Goal: Information Seeking & Learning: Learn about a topic

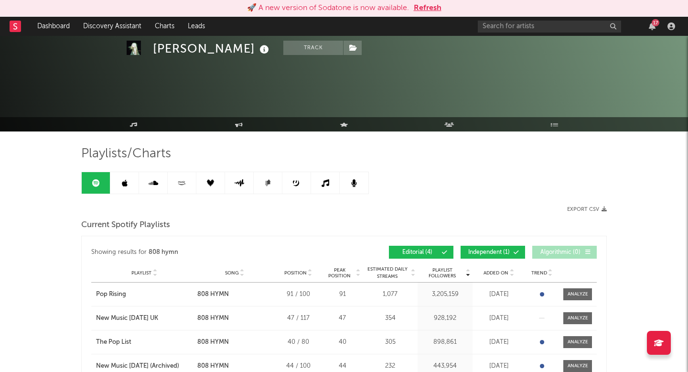
scroll to position [61, 0]
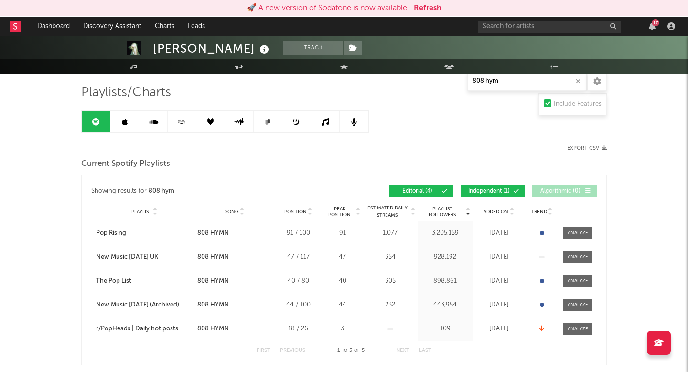
type input "808 hymn"
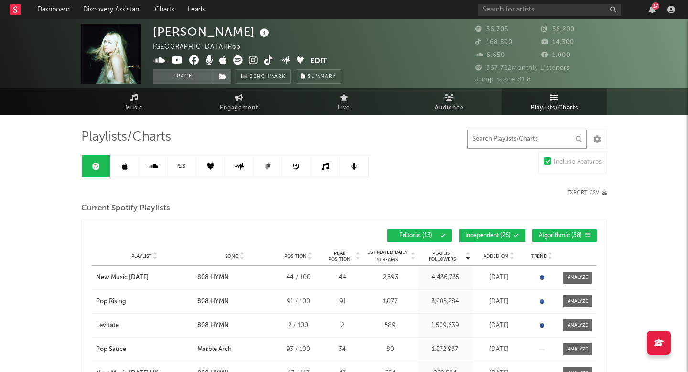
click at [542, 143] on input "text" at bounding box center [526, 138] width 119 height 19
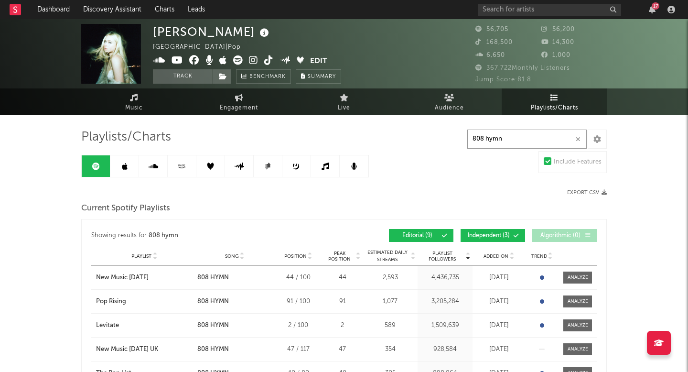
type input "808 hymn"
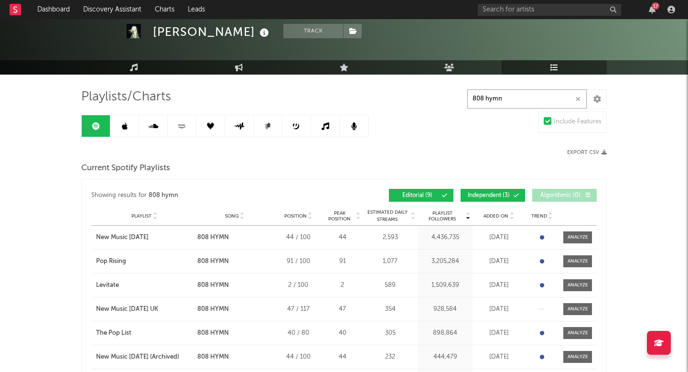
scroll to position [24, 0]
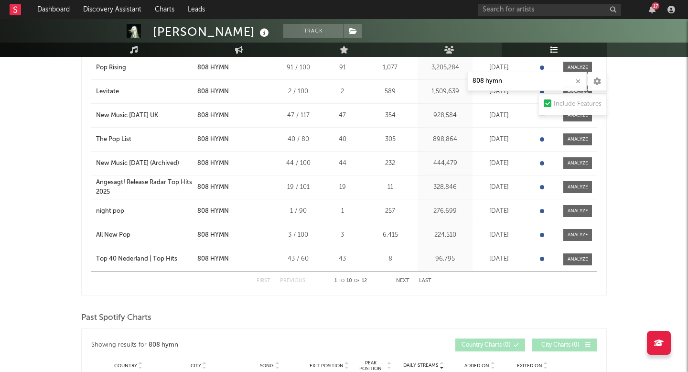
scroll to position [220, 0]
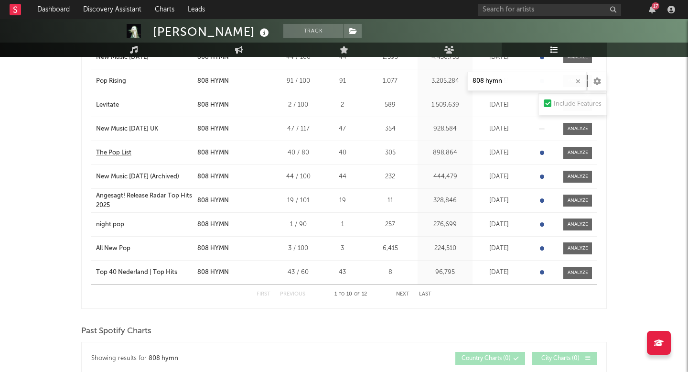
click at [118, 154] on div "The Pop List" at bounding box center [113, 153] width 35 height 10
click at [405, 293] on button "Next" at bounding box center [402, 293] width 13 height 5
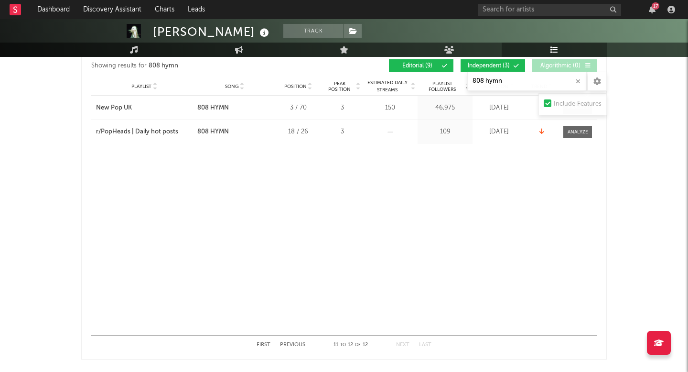
scroll to position [161, 0]
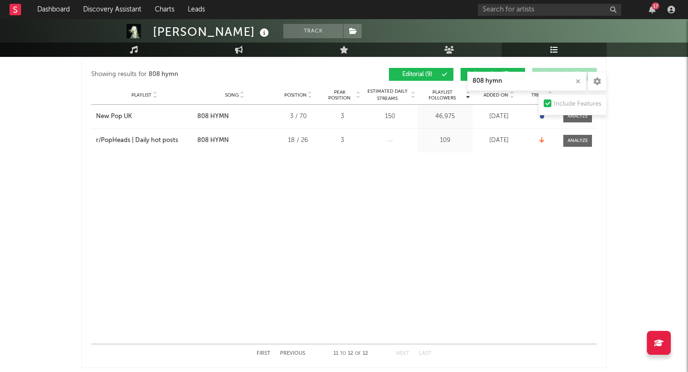
click at [289, 351] on button "Previous" at bounding box center [292, 353] width 25 height 5
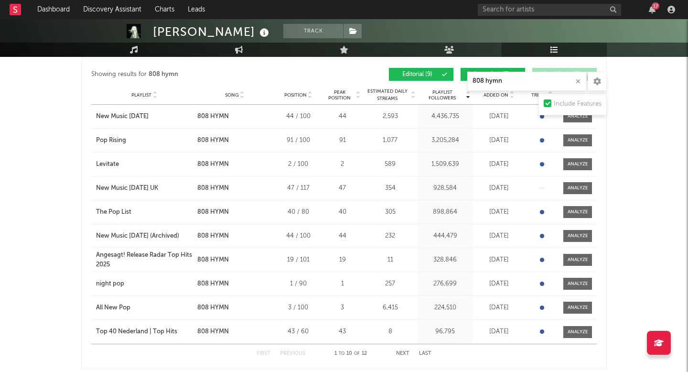
scroll to position [166, 0]
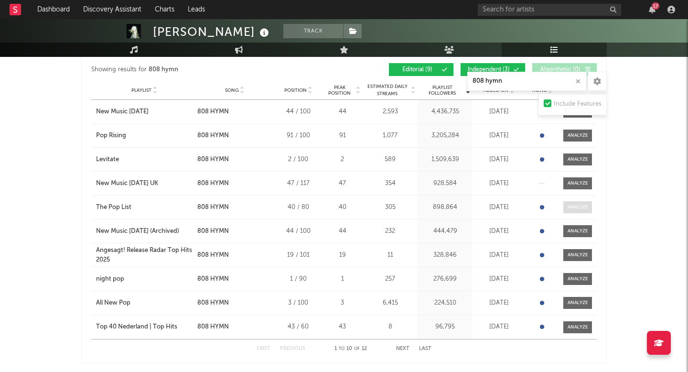
click at [575, 206] on div at bounding box center [577, 206] width 21 height 7
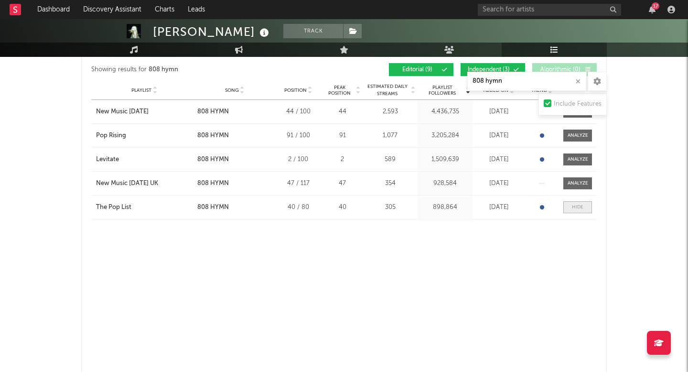
select select "1w"
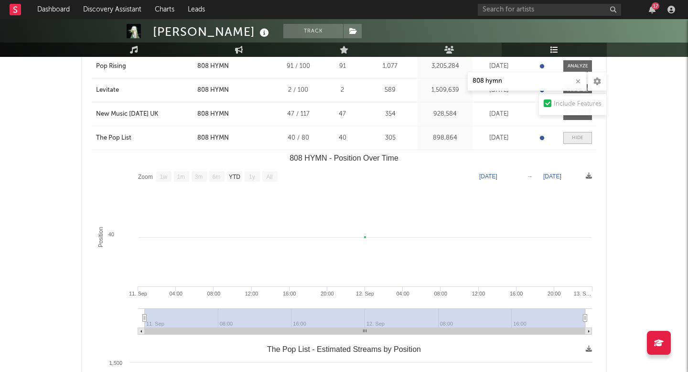
scroll to position [237, 0]
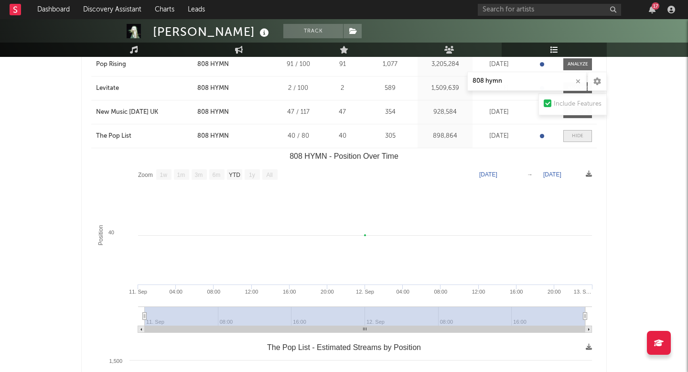
click at [578, 136] on div at bounding box center [577, 135] width 11 height 7
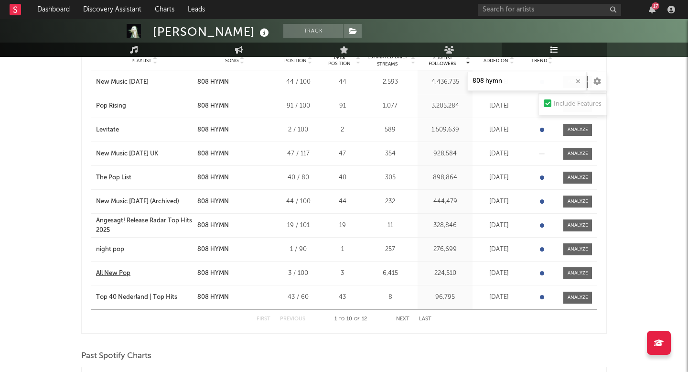
scroll to position [270, 0]
